Goal: Transaction & Acquisition: Purchase product/service

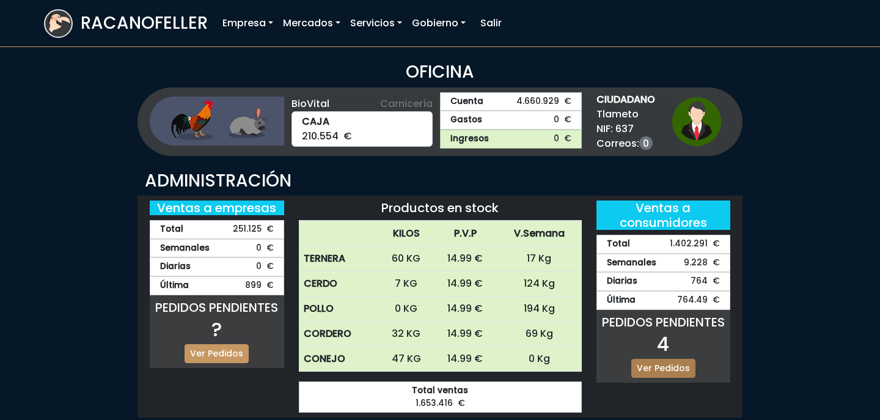
click at [688, 370] on link "Ver Pedidos" at bounding box center [664, 368] width 64 height 19
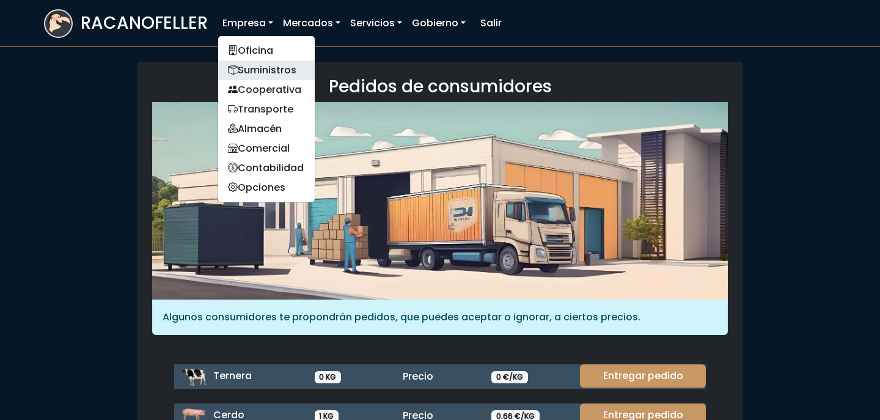
click at [262, 62] on link "Suministros" at bounding box center [266, 71] width 97 height 20
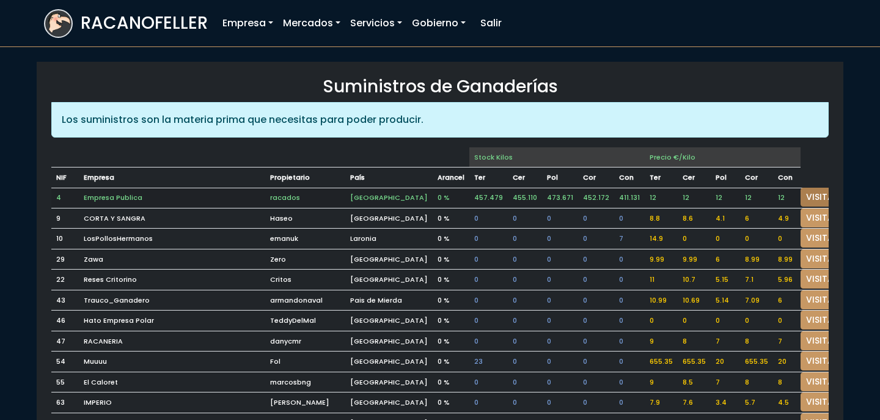
click at [805, 193] on link "VISITAR" at bounding box center [823, 197] width 44 height 19
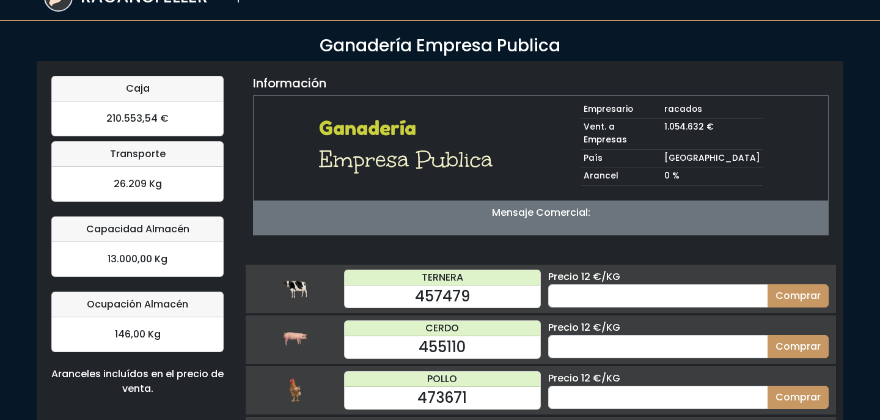
scroll to position [27, 0]
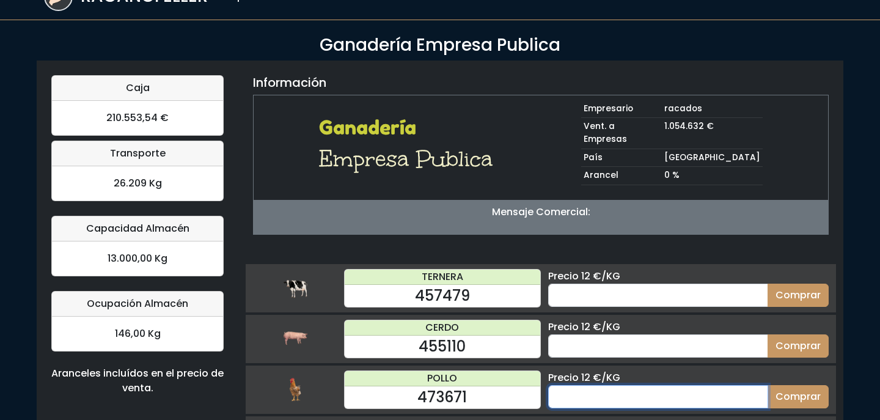
click at [617, 393] on input "number" at bounding box center [658, 396] width 220 height 23
type input "20"
click at [768, 385] on button "Comprar" at bounding box center [798, 396] width 61 height 23
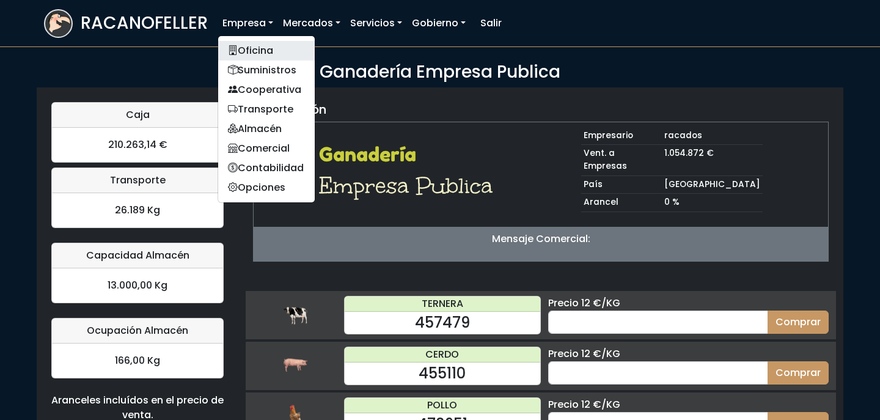
click at [255, 48] on link "Oficina" at bounding box center [266, 51] width 97 height 20
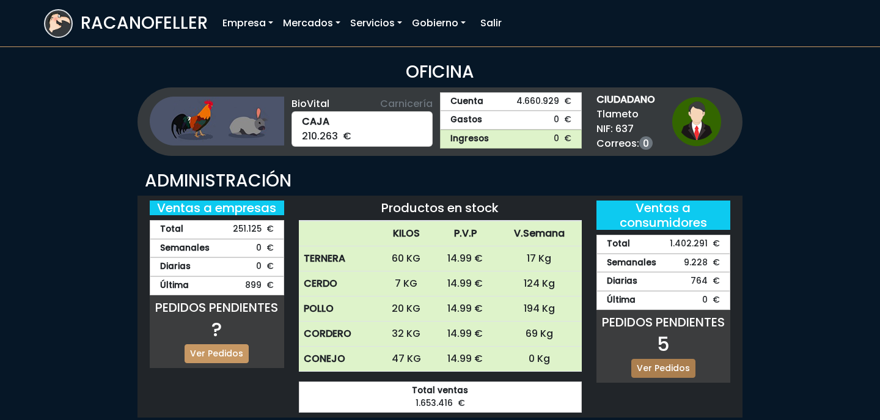
click at [671, 374] on link "Ver Pedidos" at bounding box center [664, 368] width 64 height 19
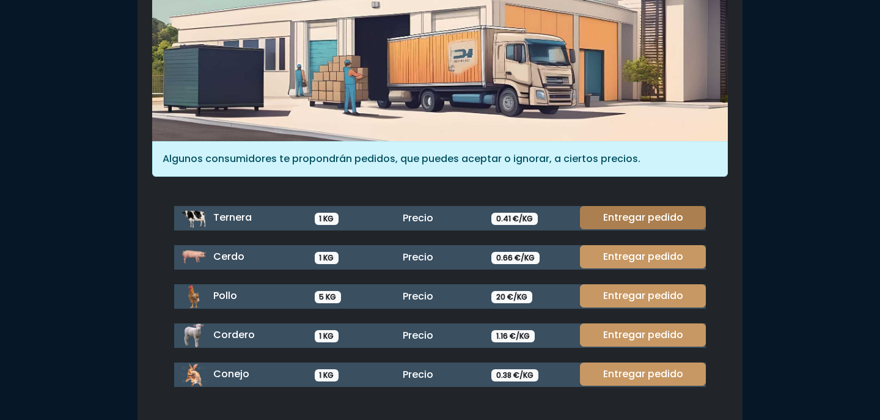
scroll to position [161, 0]
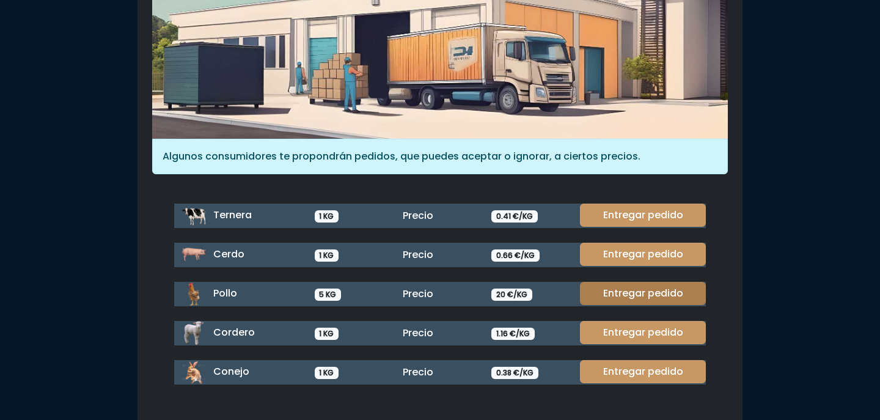
click at [641, 282] on link "Entregar pedido" at bounding box center [643, 293] width 126 height 23
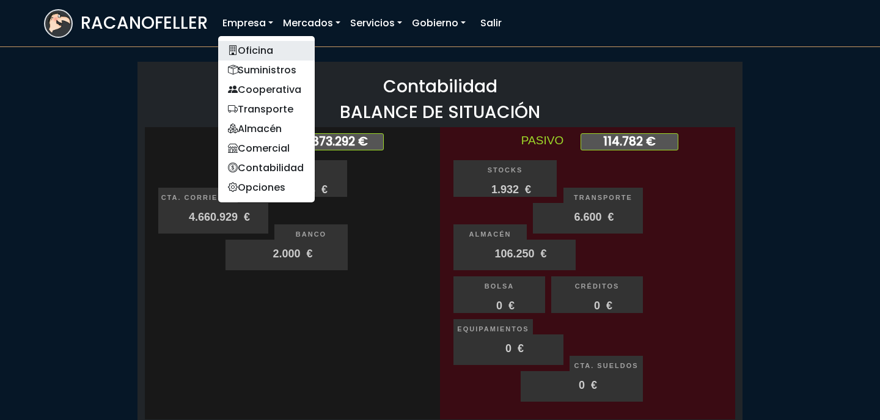
click at [269, 43] on link "Oficina" at bounding box center [266, 51] width 97 height 20
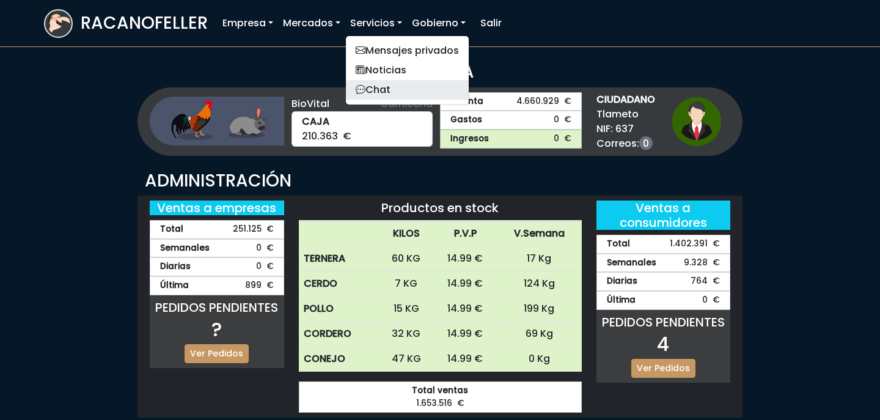
click at [394, 82] on link "Chat" at bounding box center [407, 90] width 123 height 20
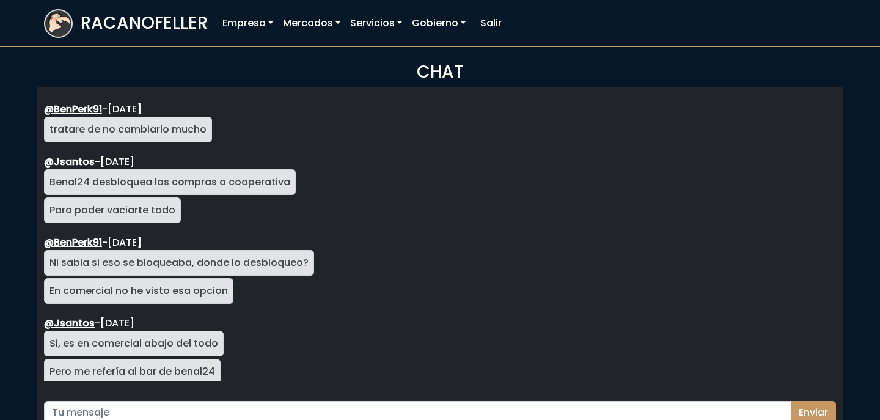
scroll to position [2178, 0]
